Goal: Information Seeking & Learning: Learn about a topic

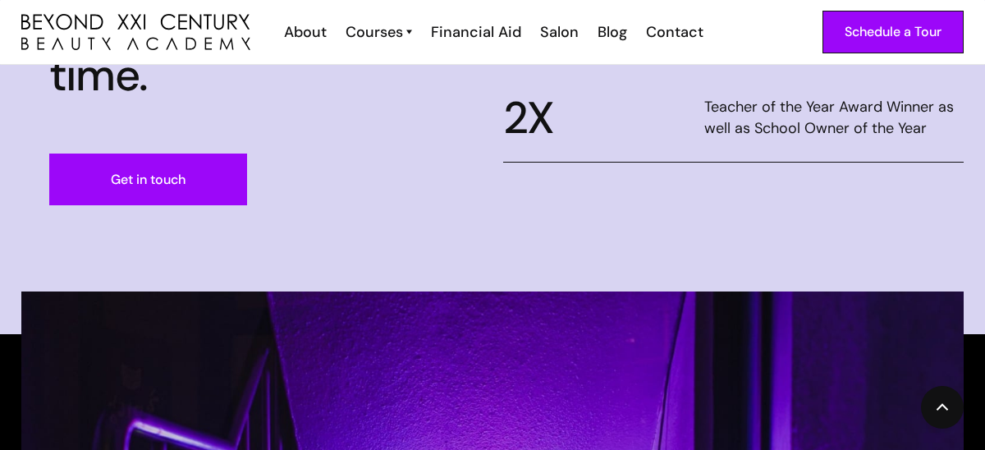
scroll to position [859, 0]
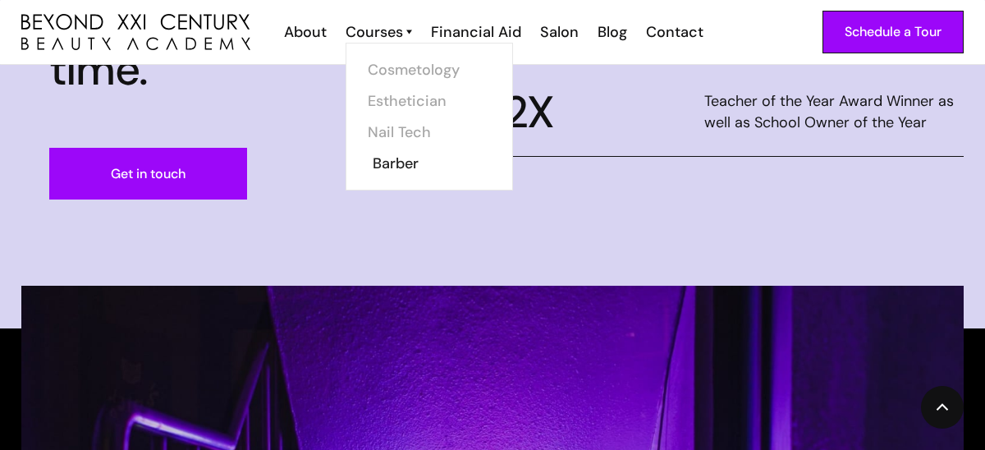
click at [408, 158] on link "Barber" at bounding box center [434, 163] width 123 height 31
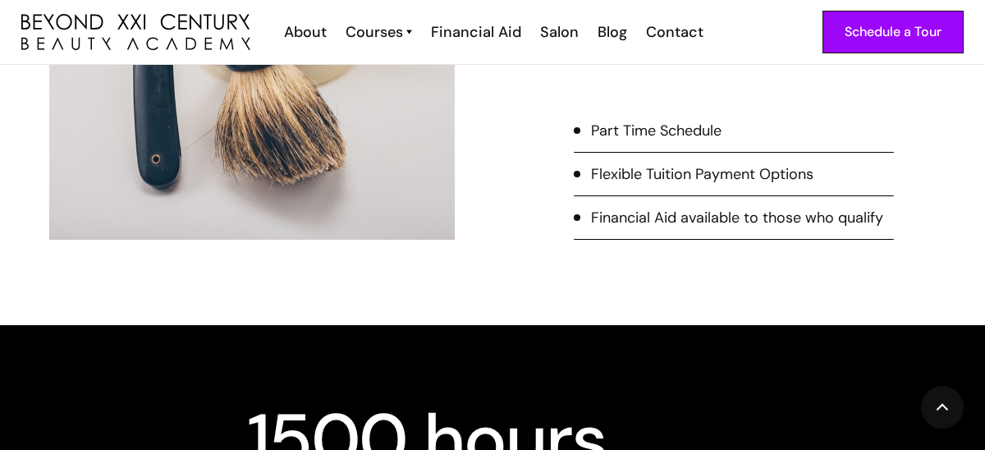
scroll to position [1190, 0]
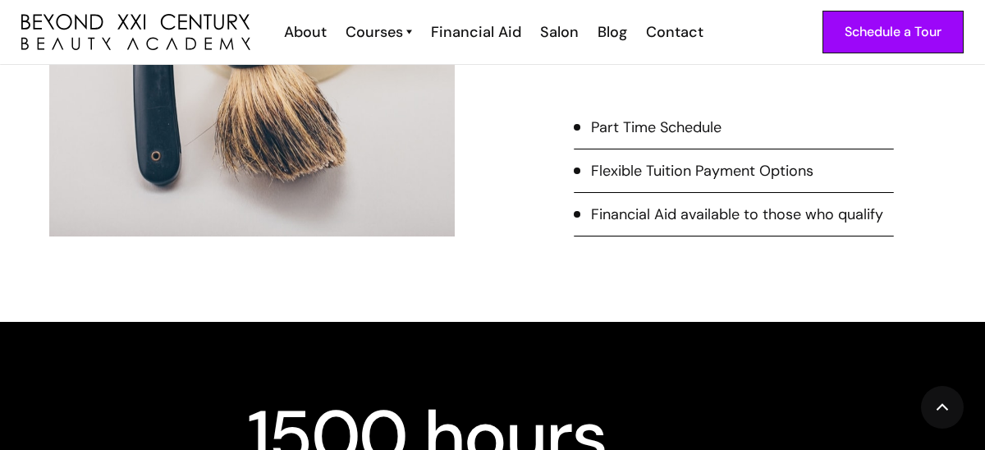
click at [788, 174] on div "Flexible Tuition Payment Options" at bounding box center [702, 170] width 222 height 21
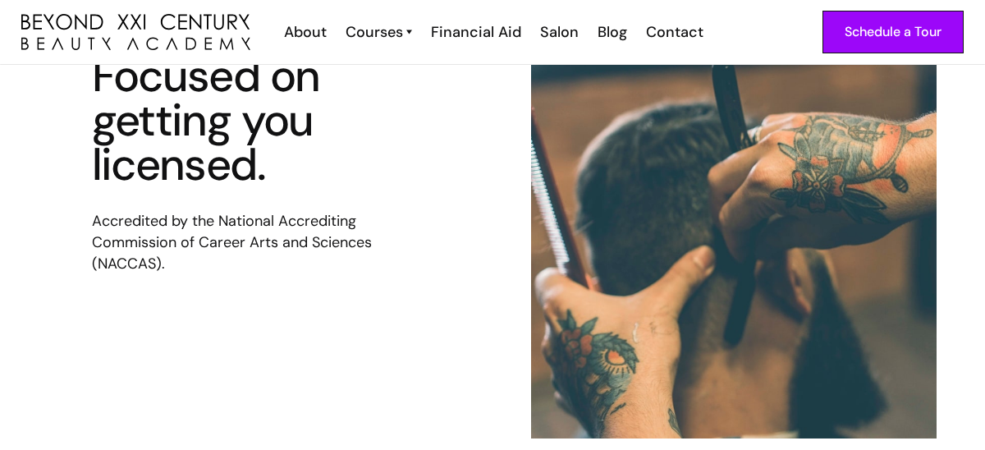
scroll to position [0, 0]
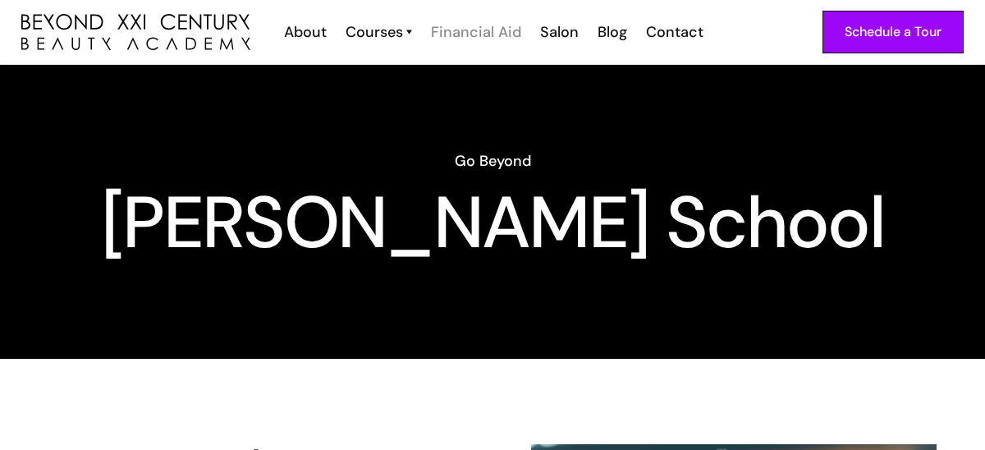
click at [511, 34] on div "Financial Aid" at bounding box center [476, 31] width 90 height 21
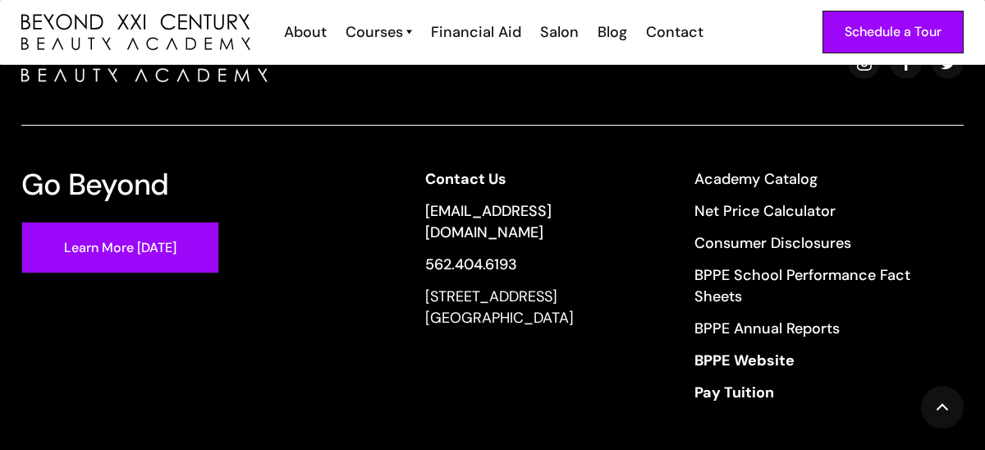
scroll to position [1448, 0]
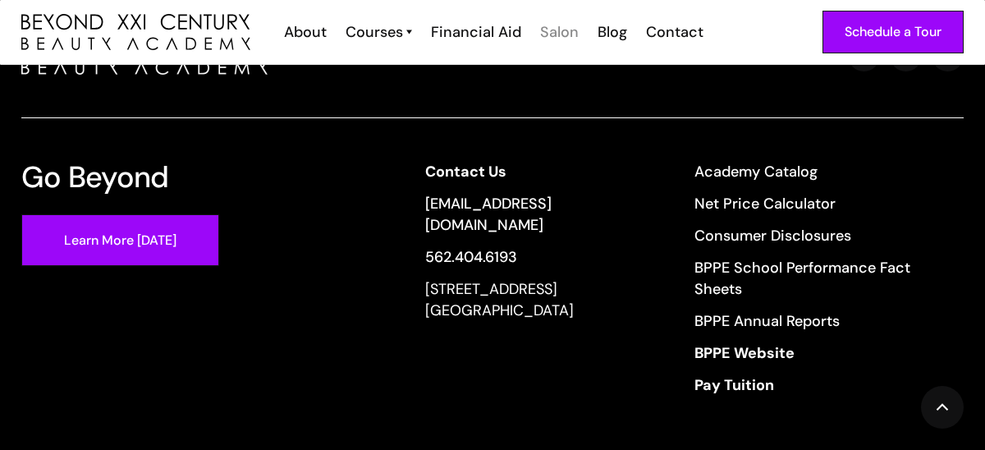
click at [564, 29] on div "Salon" at bounding box center [559, 31] width 39 height 21
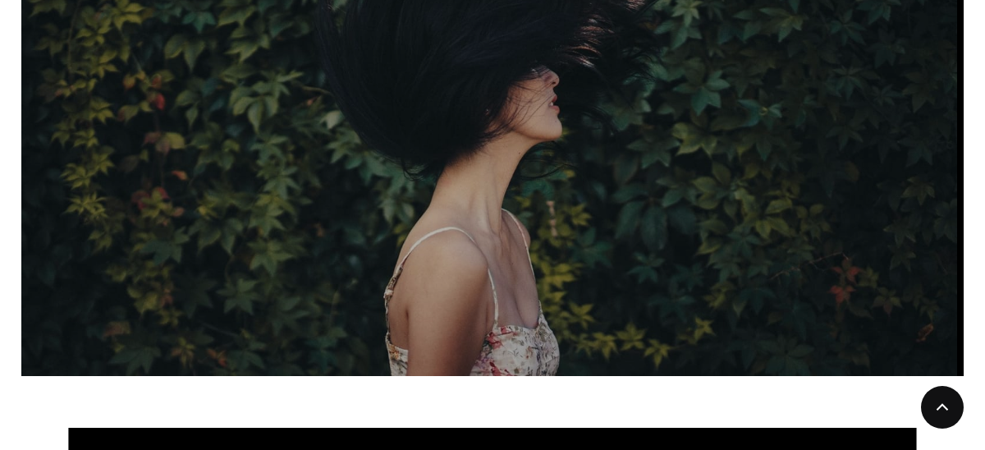
scroll to position [2010, 0]
